Goal: Task Accomplishment & Management: Use online tool/utility

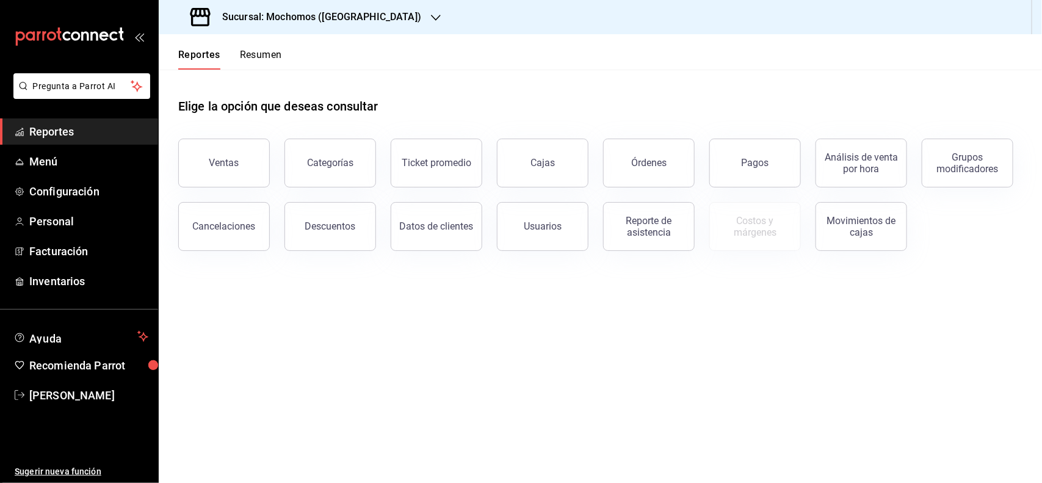
click at [431, 16] on icon "button" at bounding box center [436, 18] width 10 height 6
click at [197, 84] on span "Mochomos ([GEOGRAPHIC_DATA])" at bounding box center [237, 80] width 136 height 13
click at [98, 139] on span "Reportes" at bounding box center [88, 131] width 119 height 16
click at [748, 168] on button "Pagos" at bounding box center [756, 163] width 92 height 49
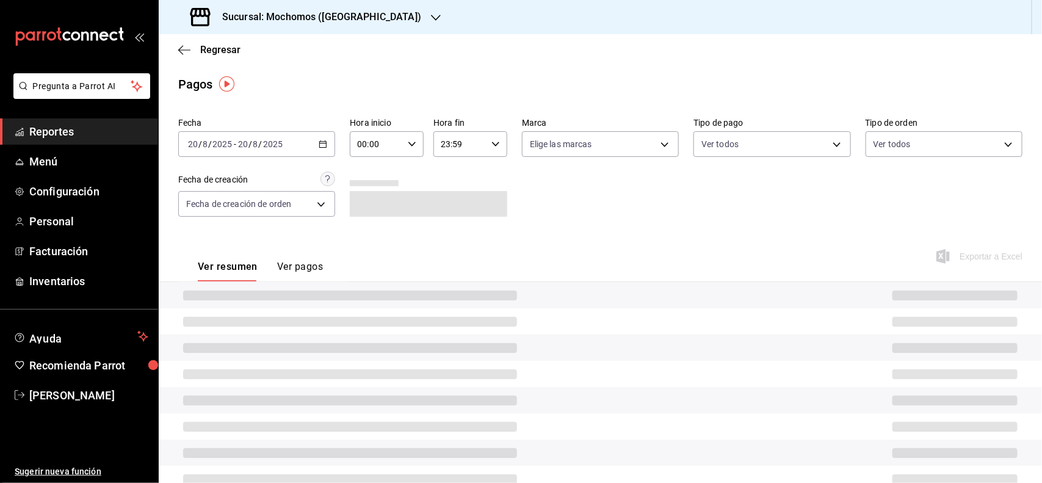
click at [413, 150] on div "00:00 Hora inicio" at bounding box center [387, 144] width 74 height 26
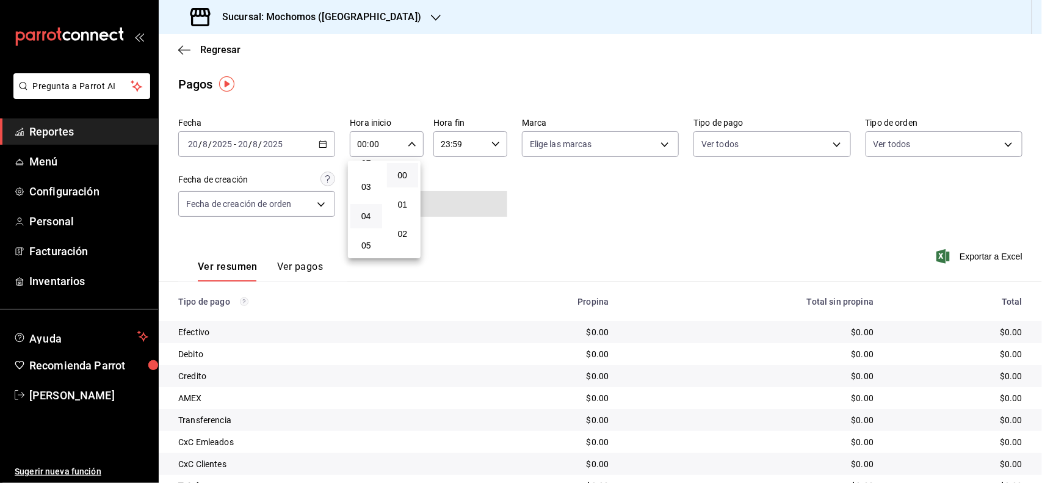
click at [365, 220] on button "04" at bounding box center [367, 216] width 32 height 24
type input "04:00"
click at [316, 153] on div at bounding box center [521, 241] width 1042 height 483
click at [319, 147] on \(Stroke\) "button" at bounding box center [322, 144] width 7 height 7
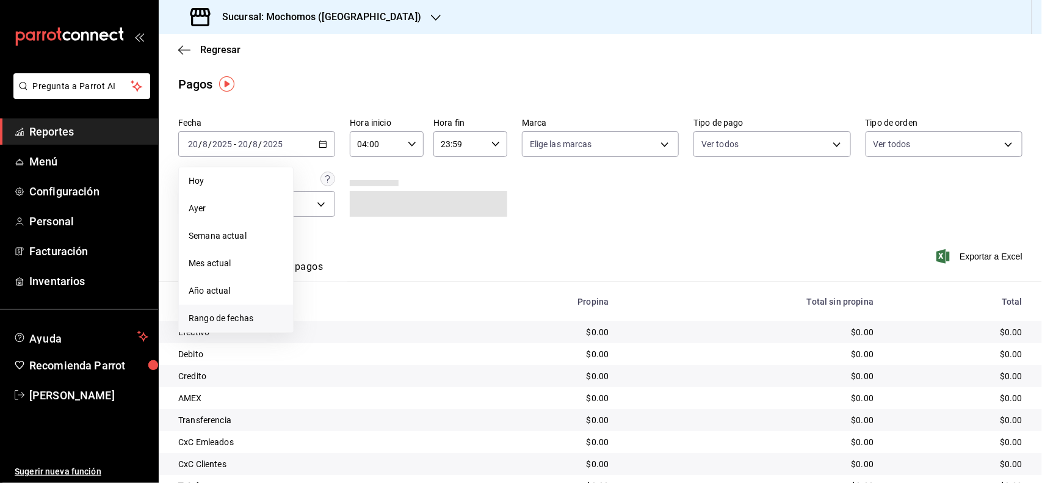
click at [233, 313] on span "Rango de fechas" at bounding box center [236, 318] width 95 height 13
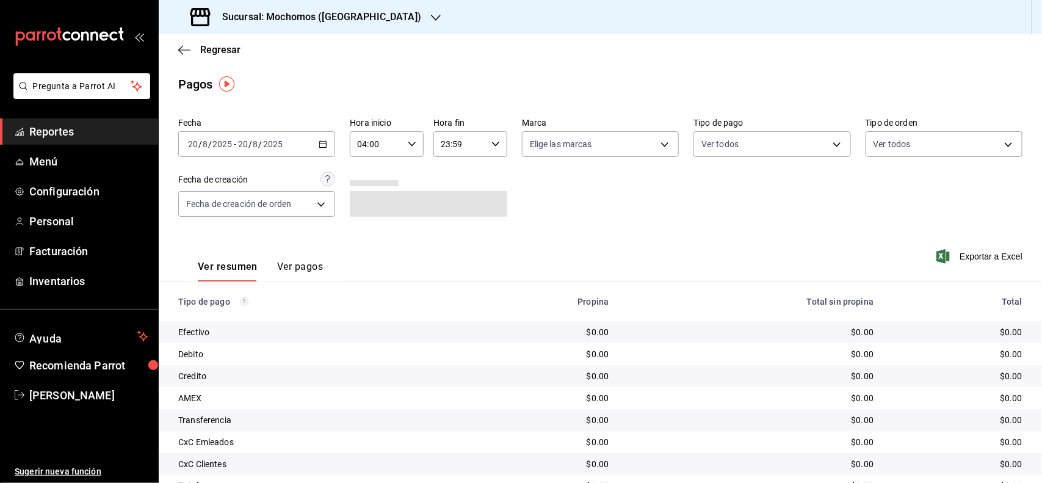
click at [611, 200] on div "Fecha [DATE] [DATE] - [DATE] [DATE] Hora inicio 04:00 Hora inicio Hora fin 23:5…" at bounding box center [600, 172] width 845 height 118
